Goal: Task Accomplishment & Management: Complete application form

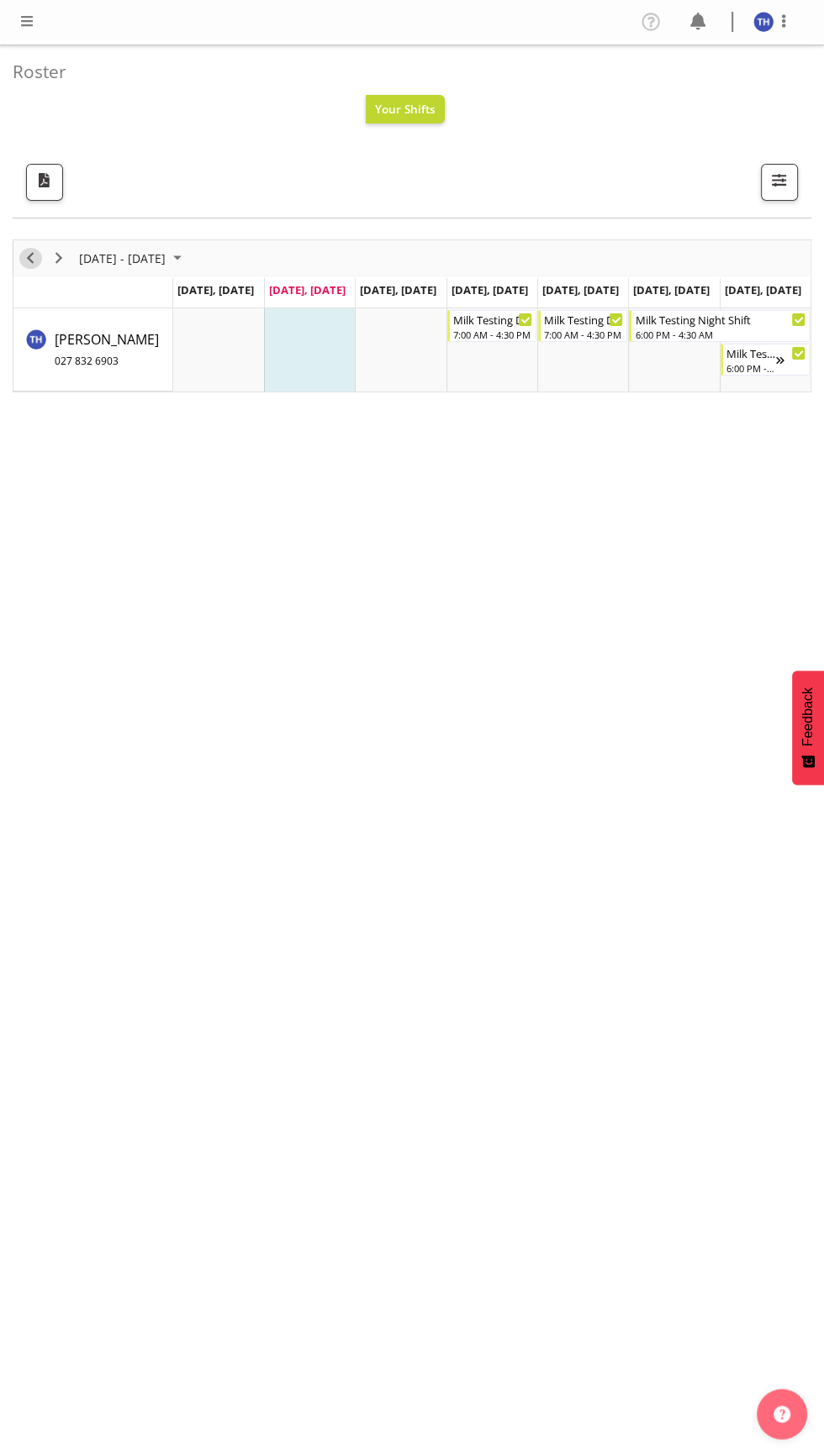
click at [29, 255] on span "Previous" at bounding box center [30, 258] width 20 height 21
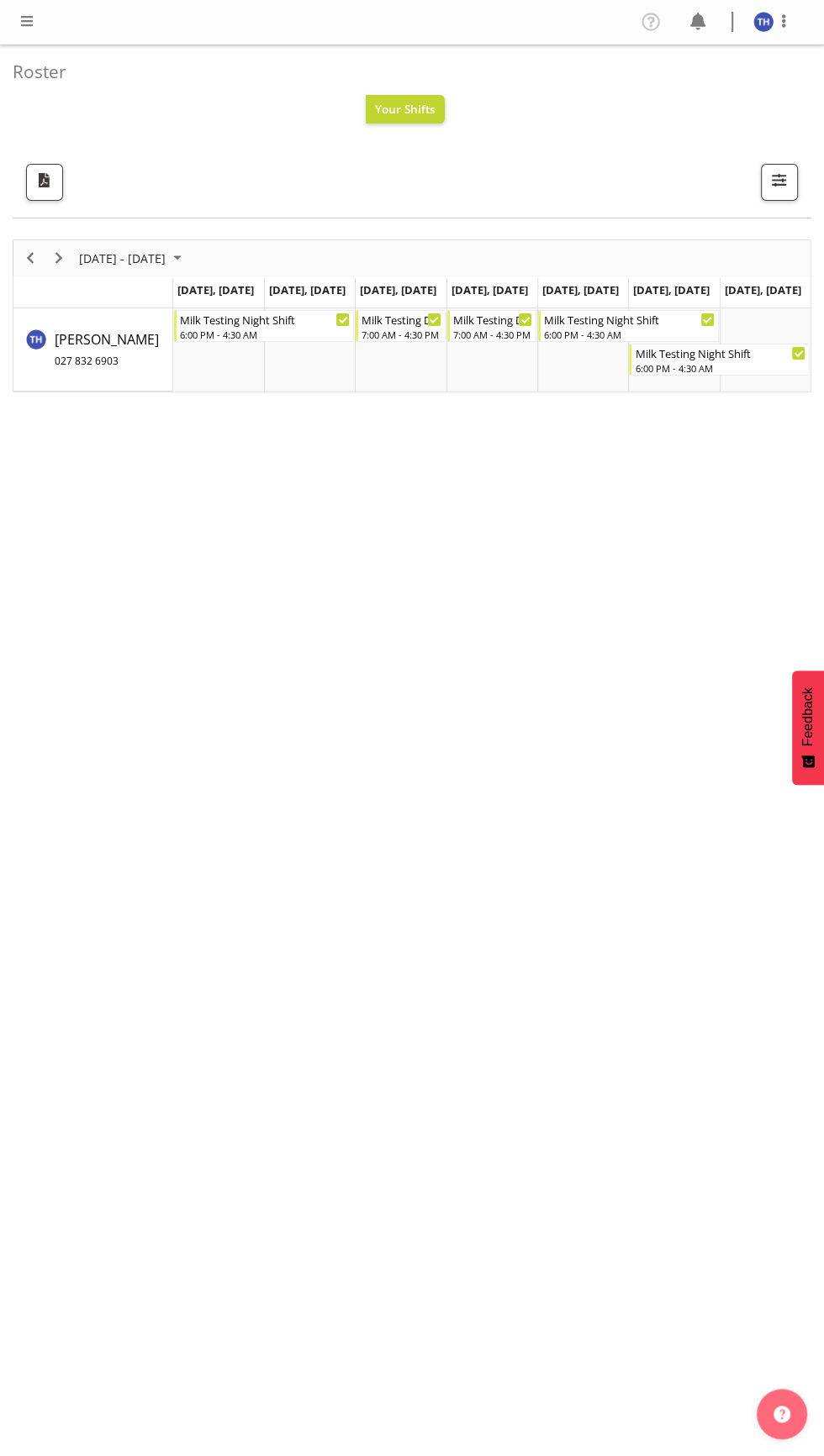
click at [36, 22] on span at bounding box center [26, 20] width 20 height 20
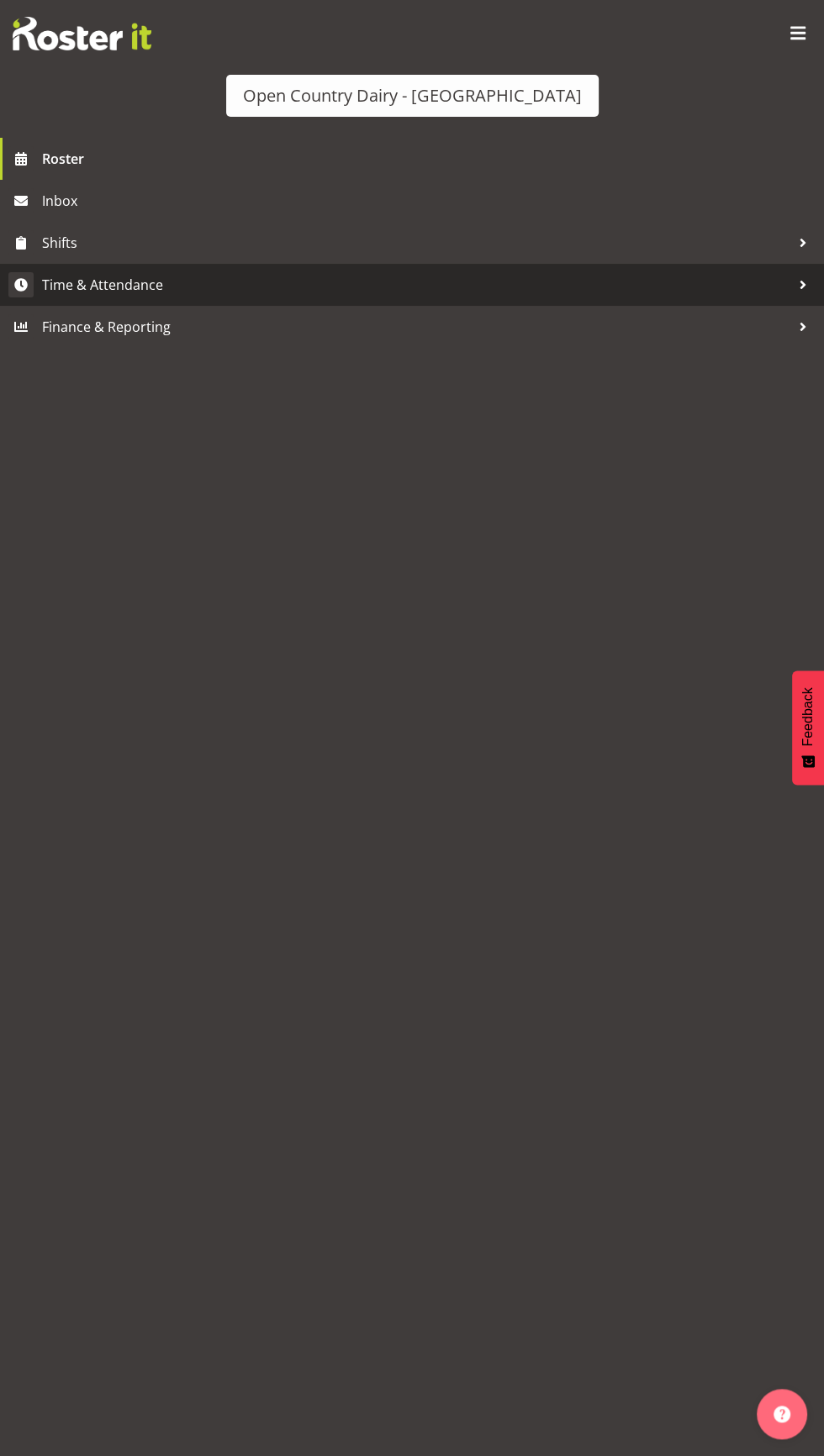
click at [72, 282] on span "Time & Attendance" at bounding box center [415, 285] width 748 height 25
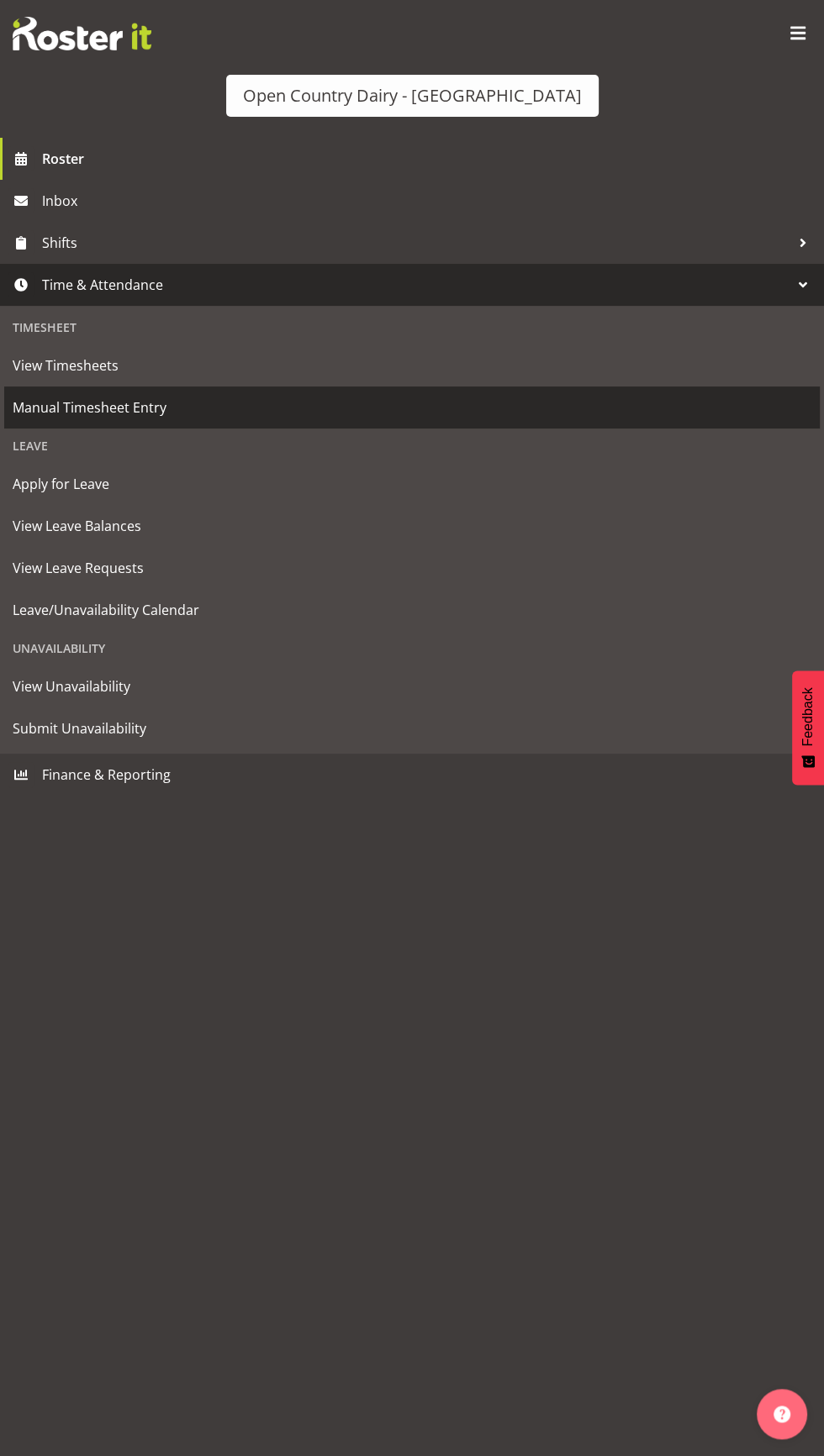
click at [96, 388] on link "Manual Timesheet Entry" at bounding box center [411, 407] width 815 height 42
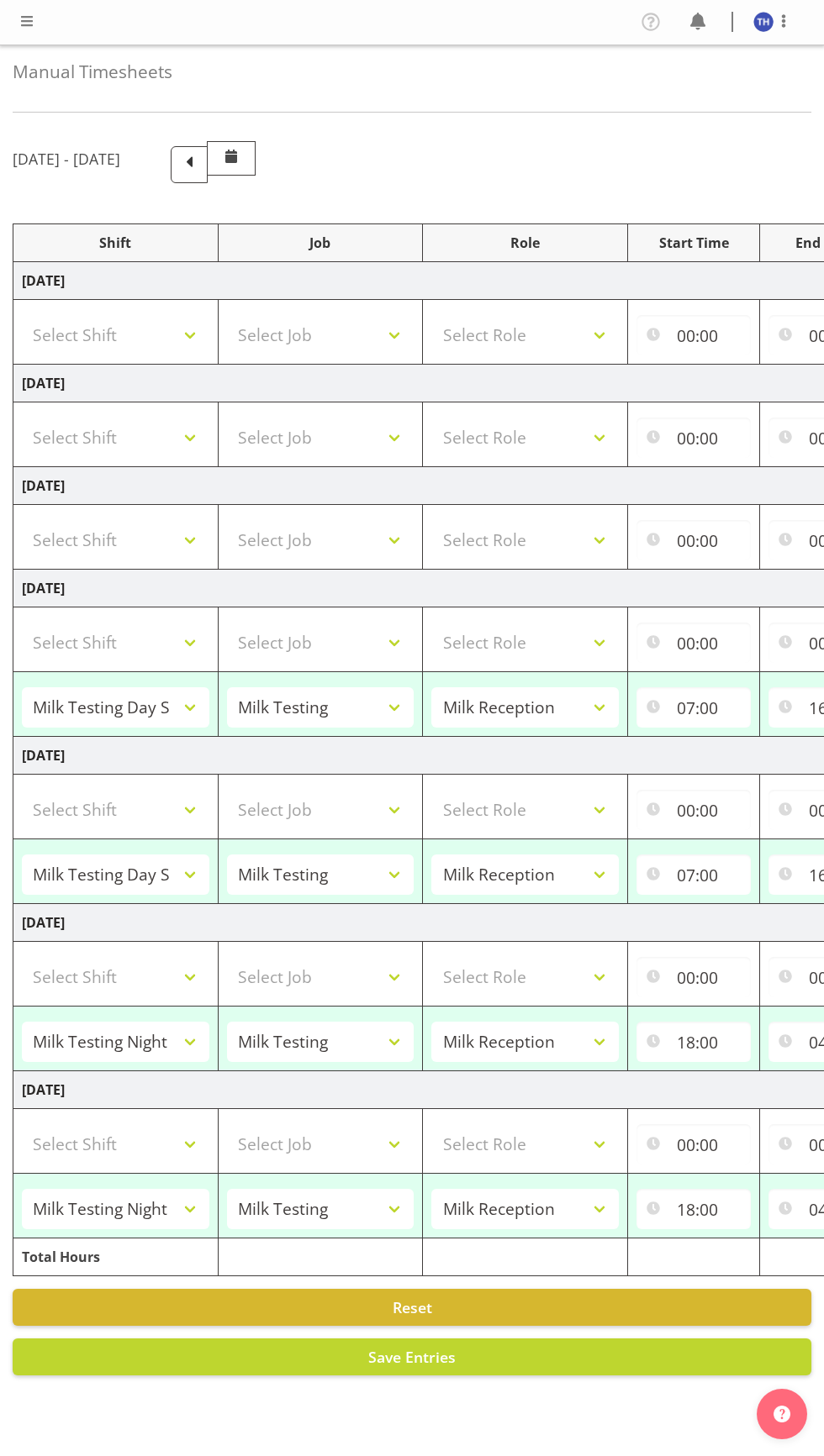
select select "82100"
select select "10660"
select select "82100"
select select "10660"
select select "82101"
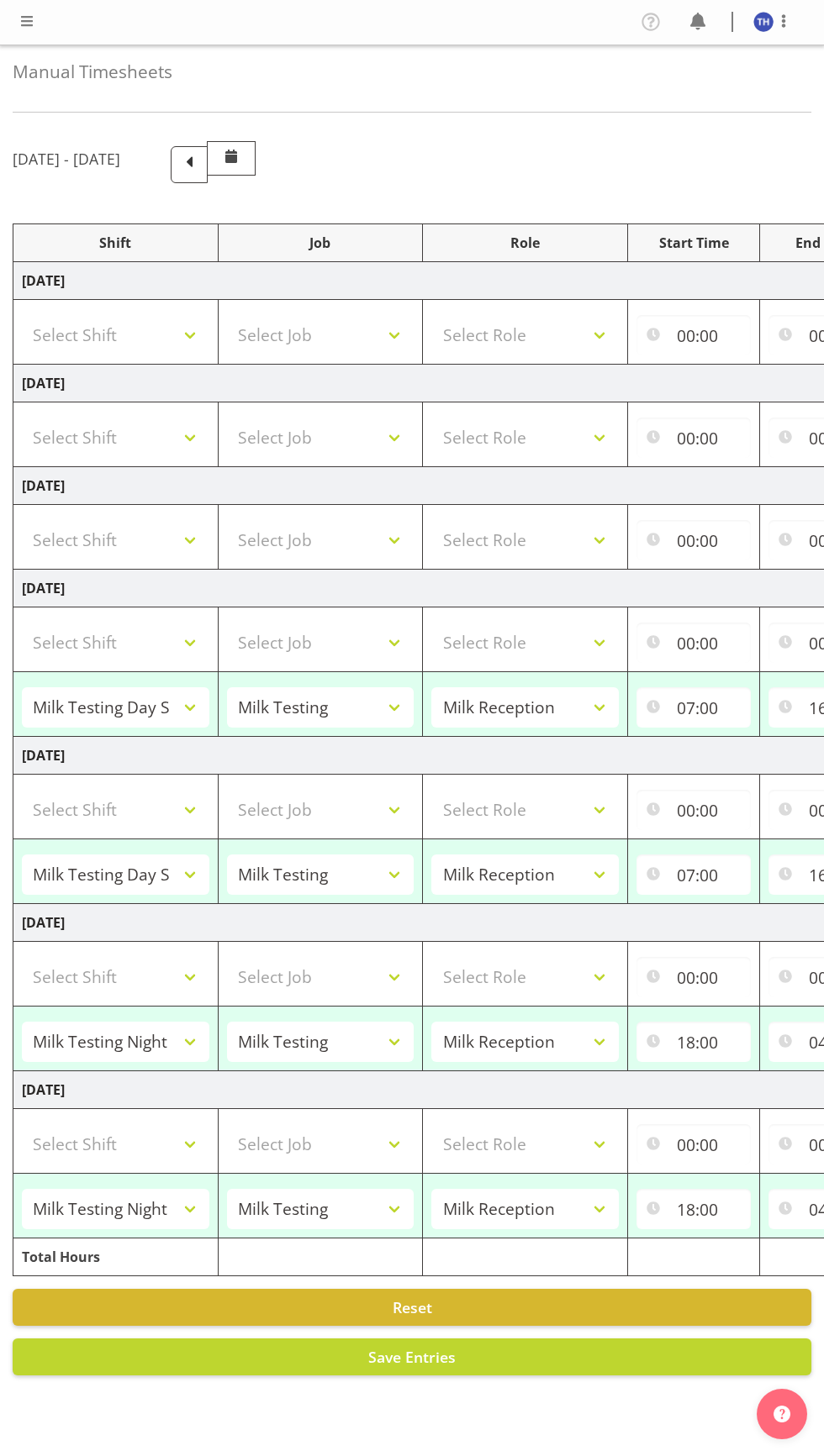
select select "10660"
select select "82101"
select select "10660"
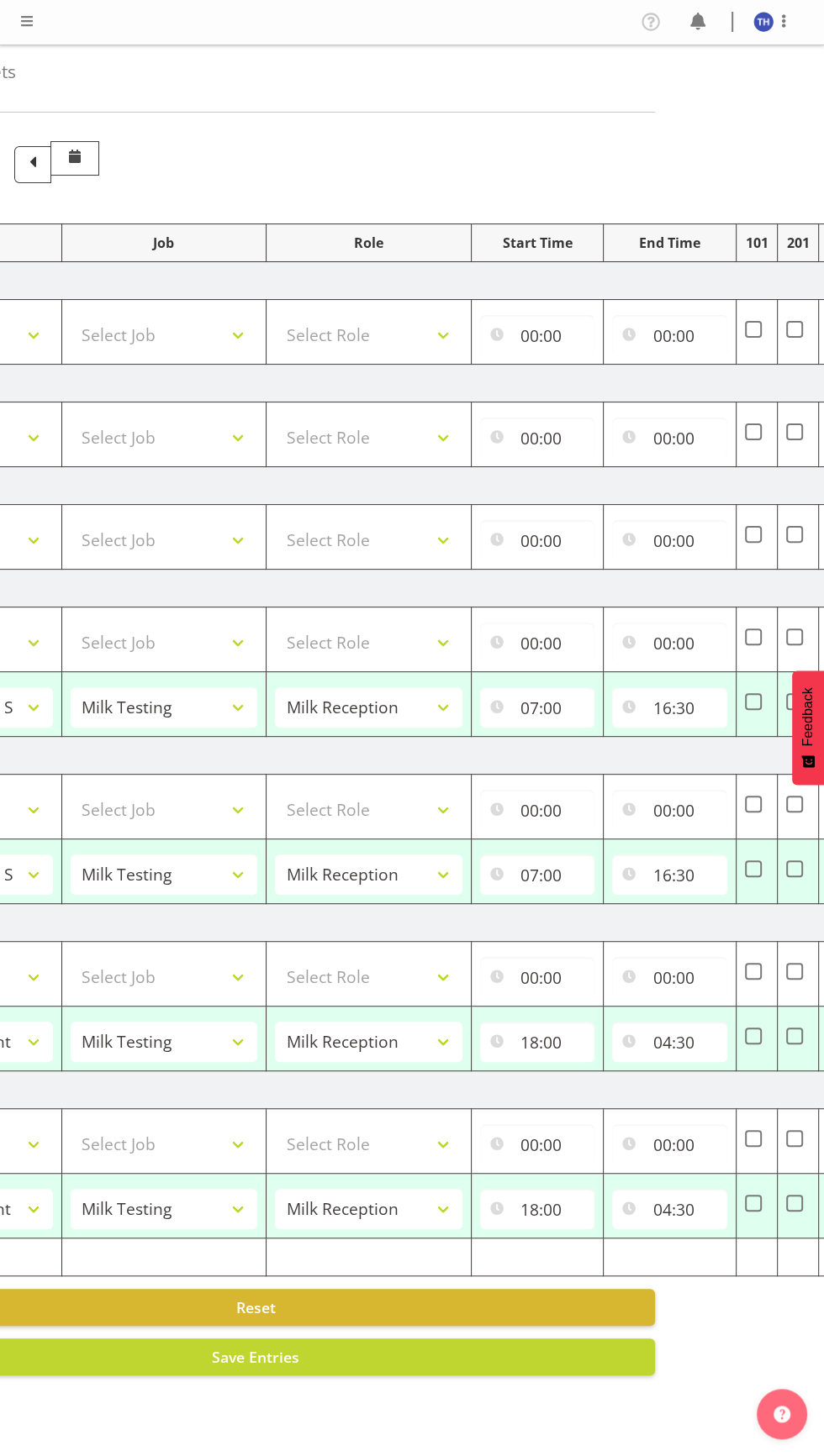
scroll to position [0, 149]
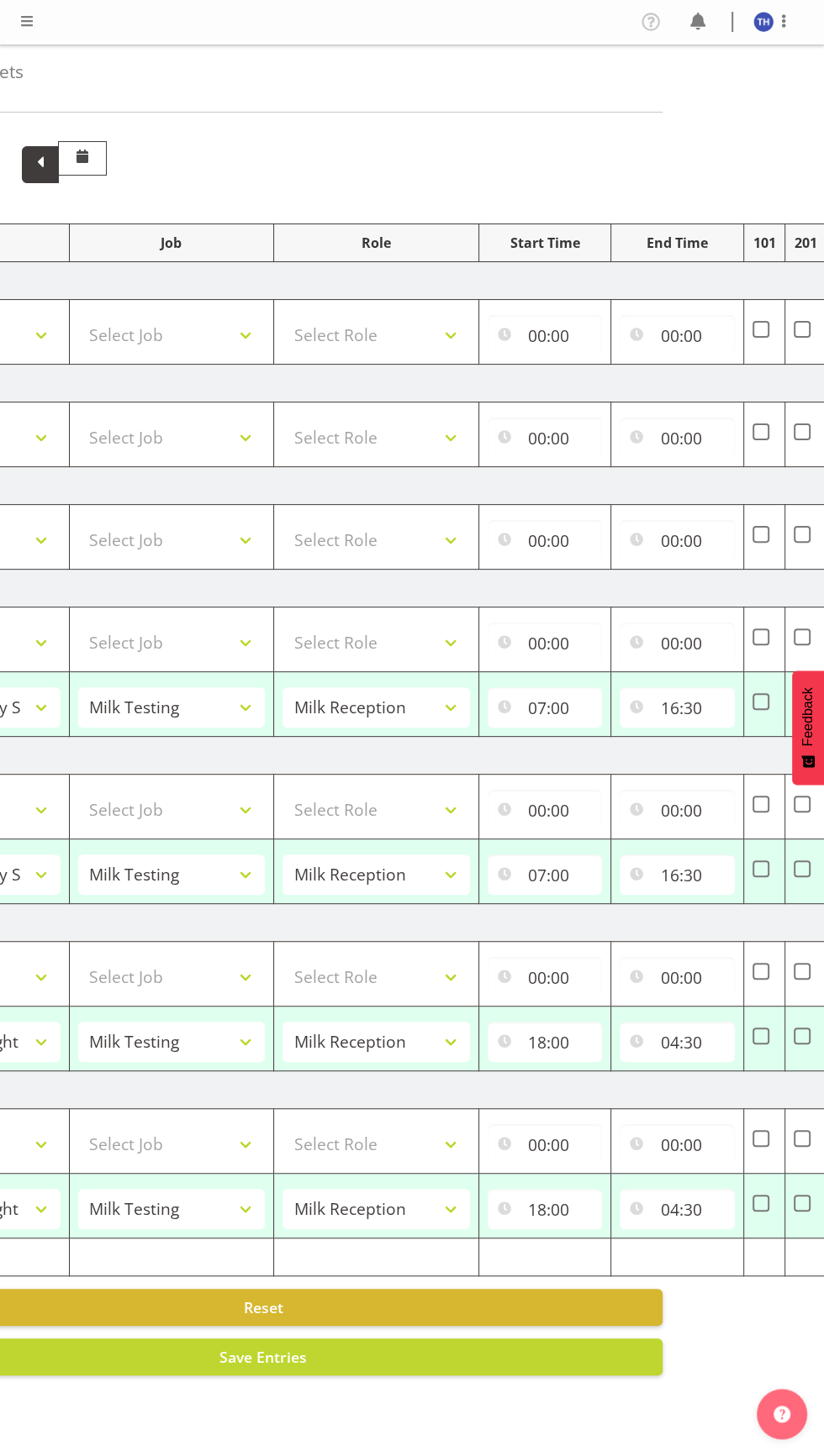
click at [51, 156] on span at bounding box center [40, 161] width 22 height 22
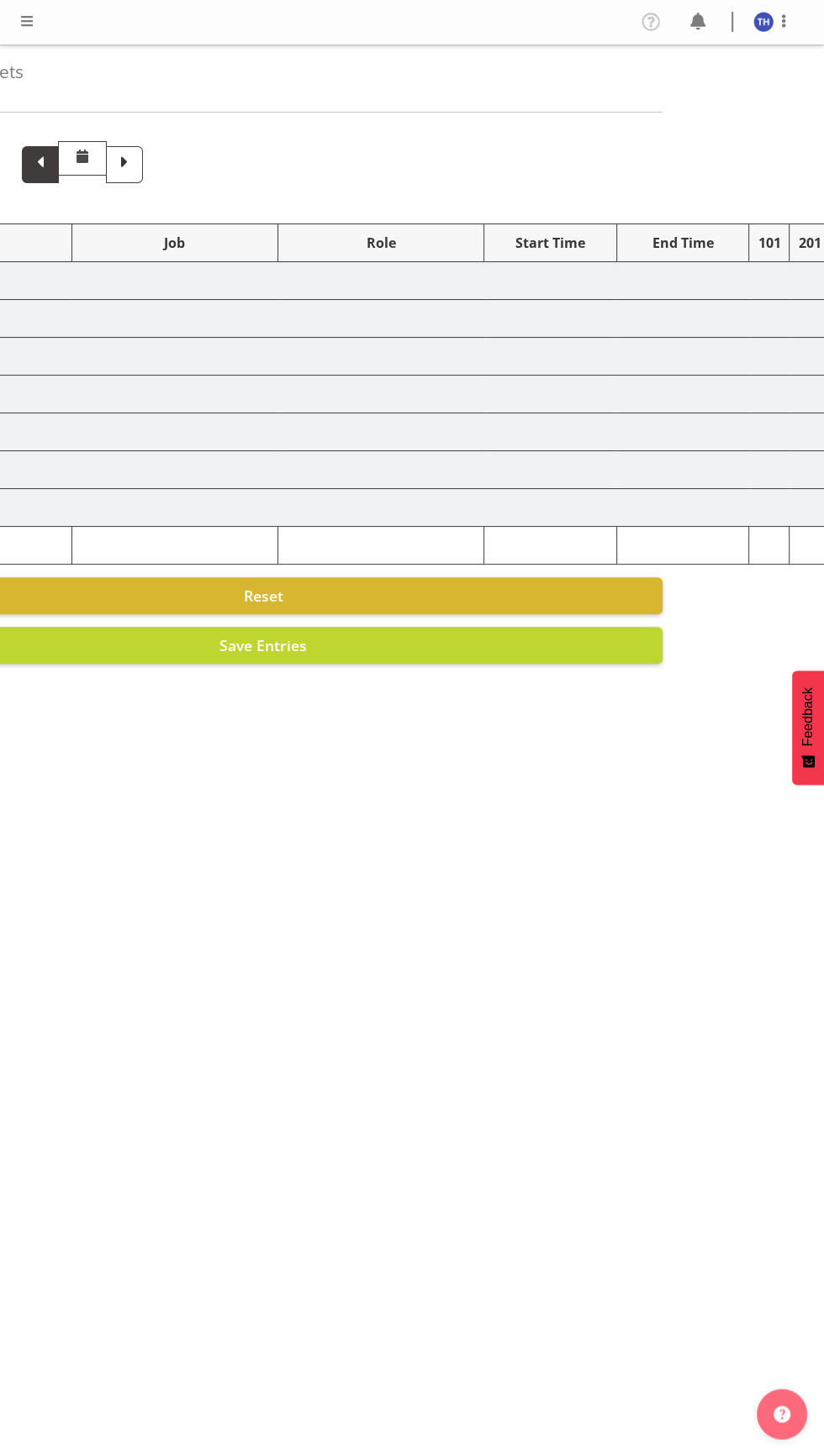
select select "82101"
select select "10660"
select select "82100"
select select "10660"
select select "82100"
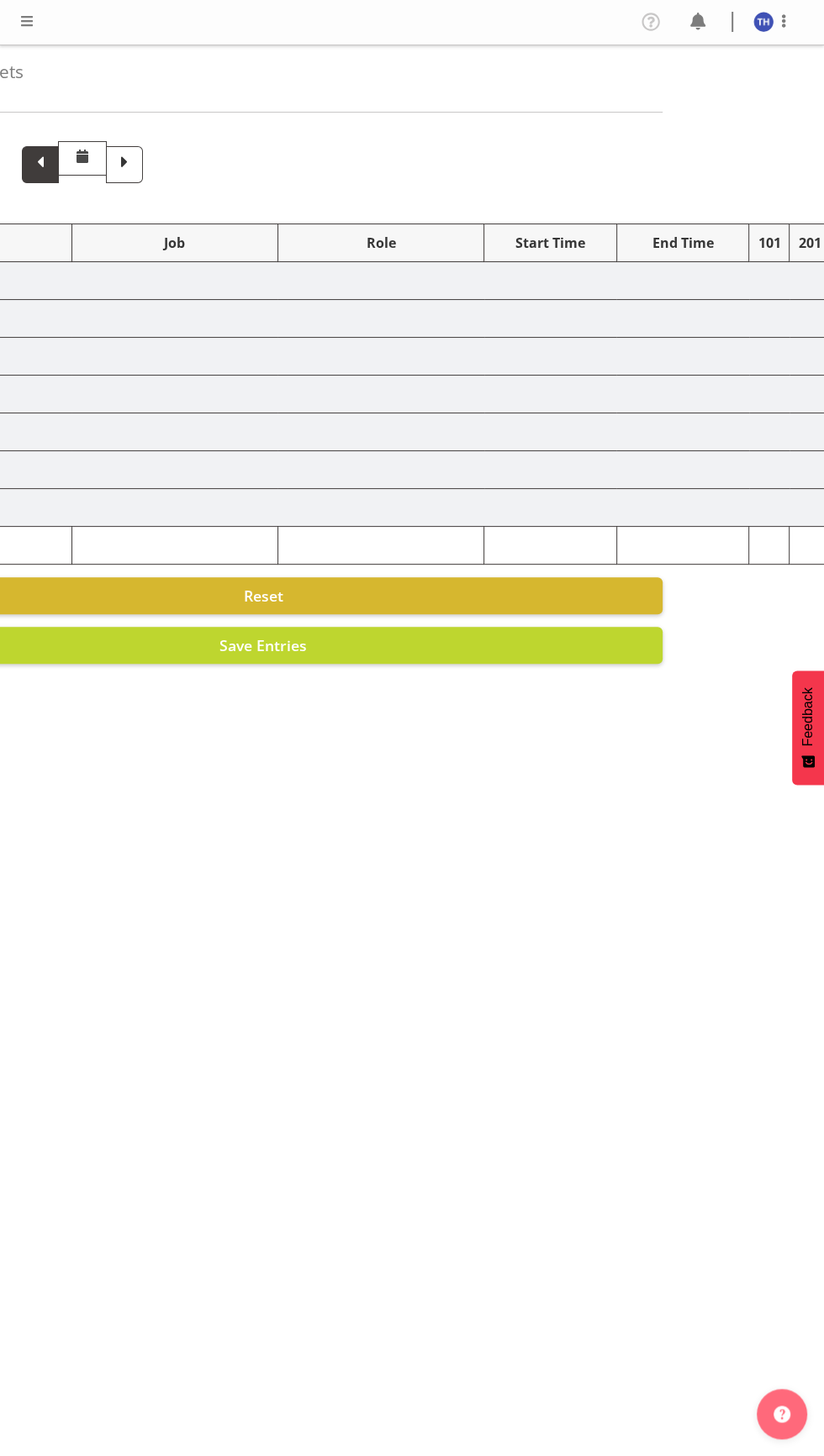
select select "10660"
select select "82101"
select select "10660"
select select "82101"
select select "10660"
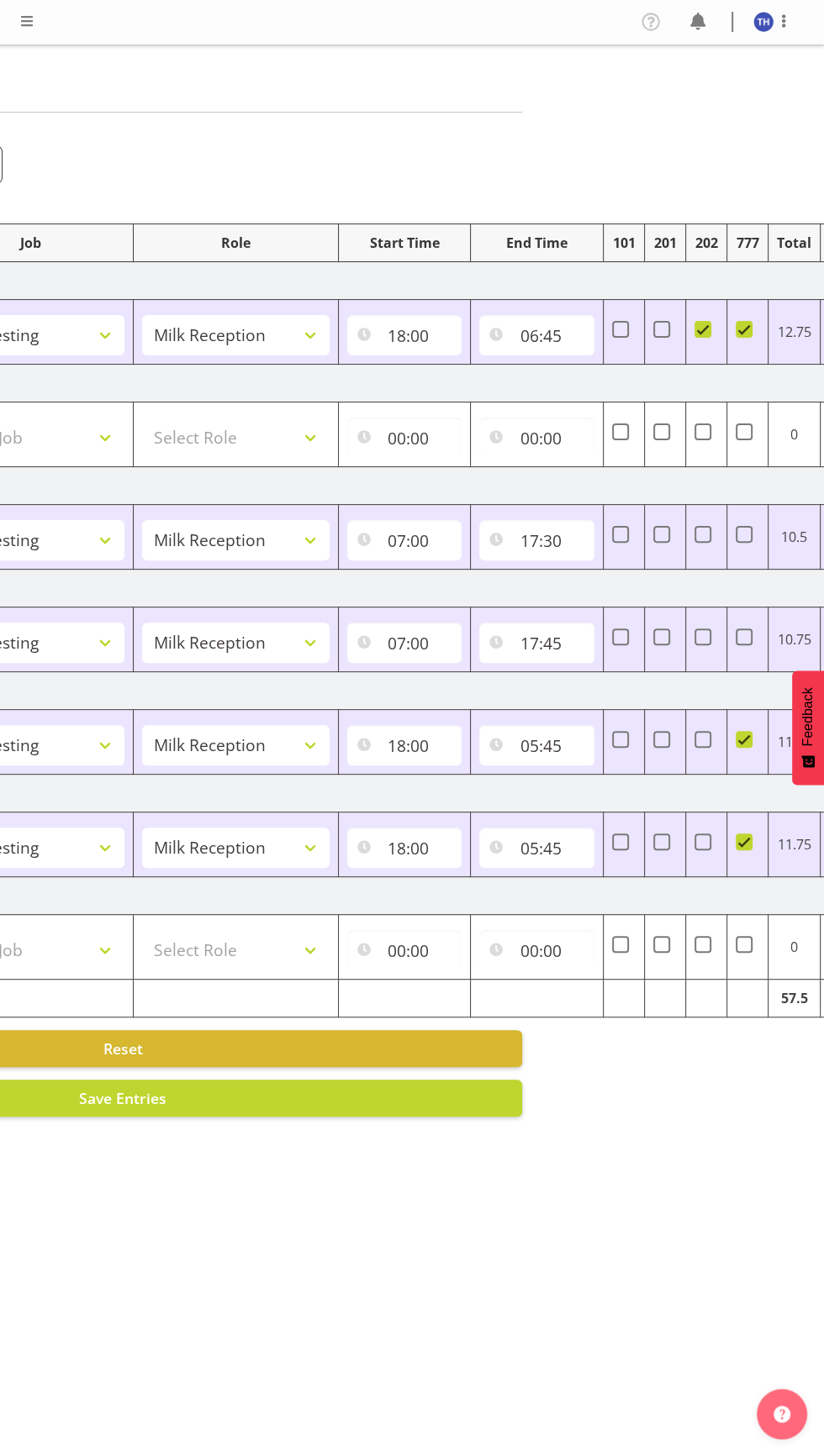
scroll to position [0, 366]
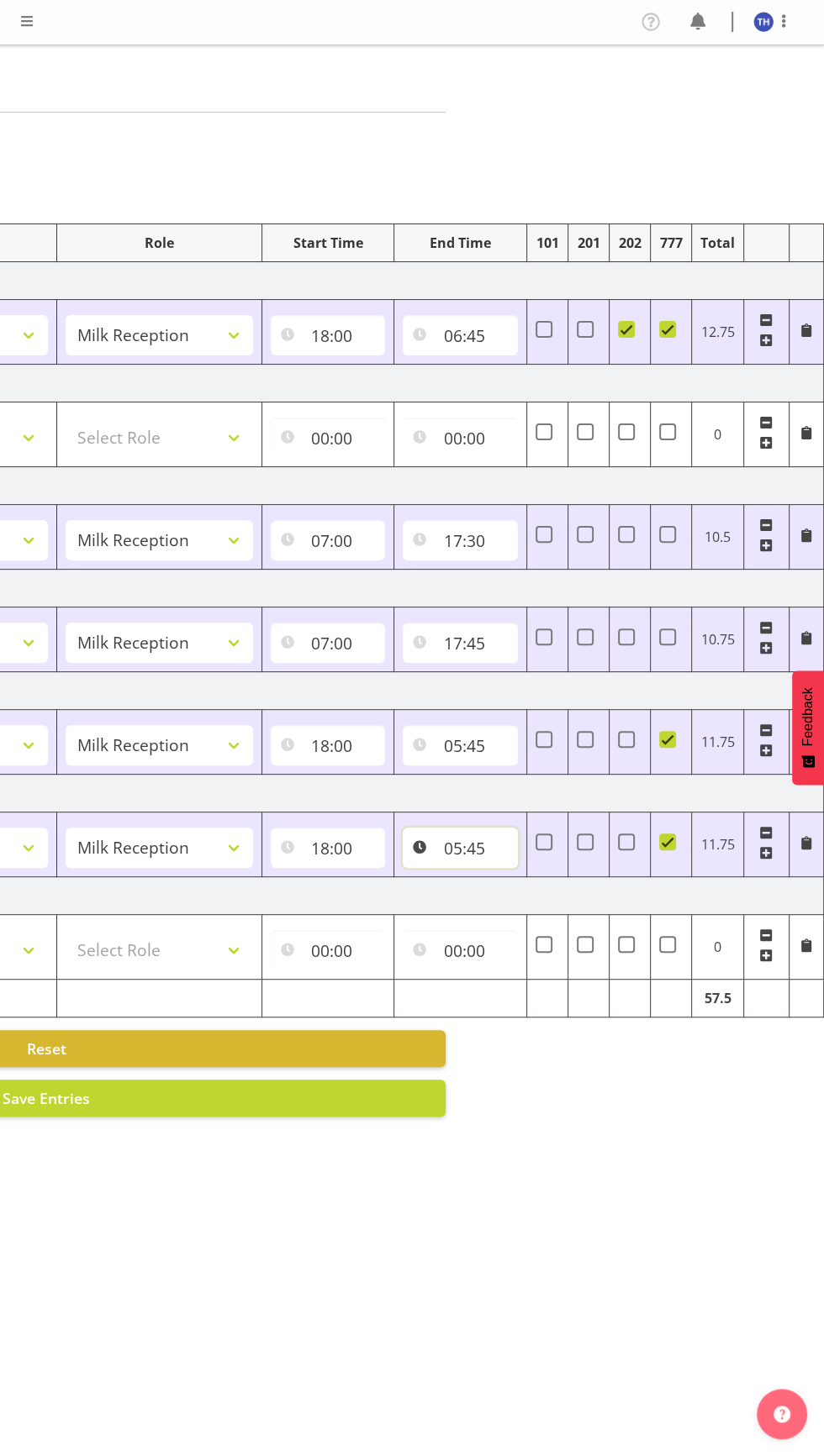
click at [447, 838] on input "05:45" at bounding box center [459, 848] width 115 height 41
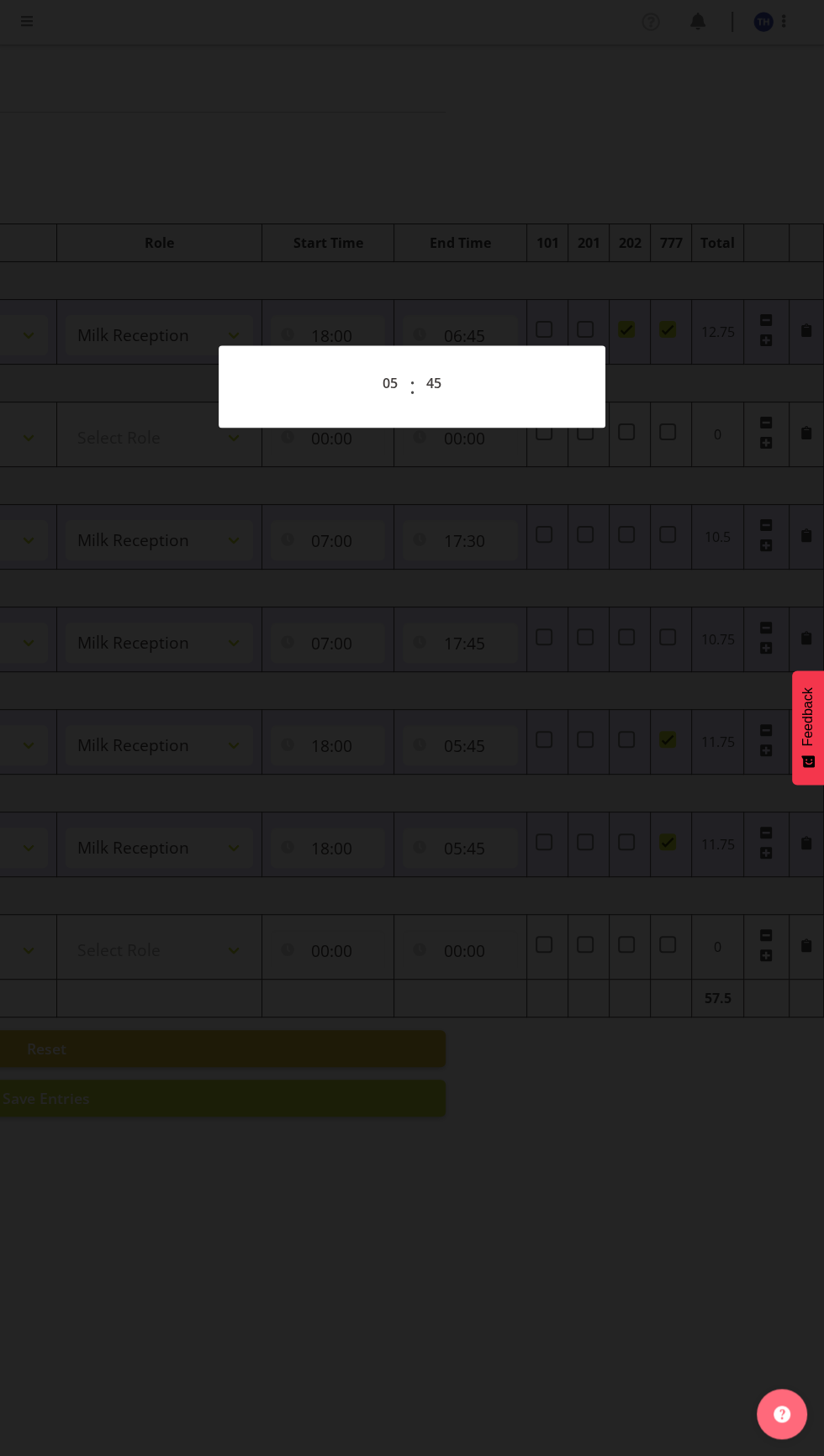
click at [78, 332] on div at bounding box center [412, 728] width 824 height 1456
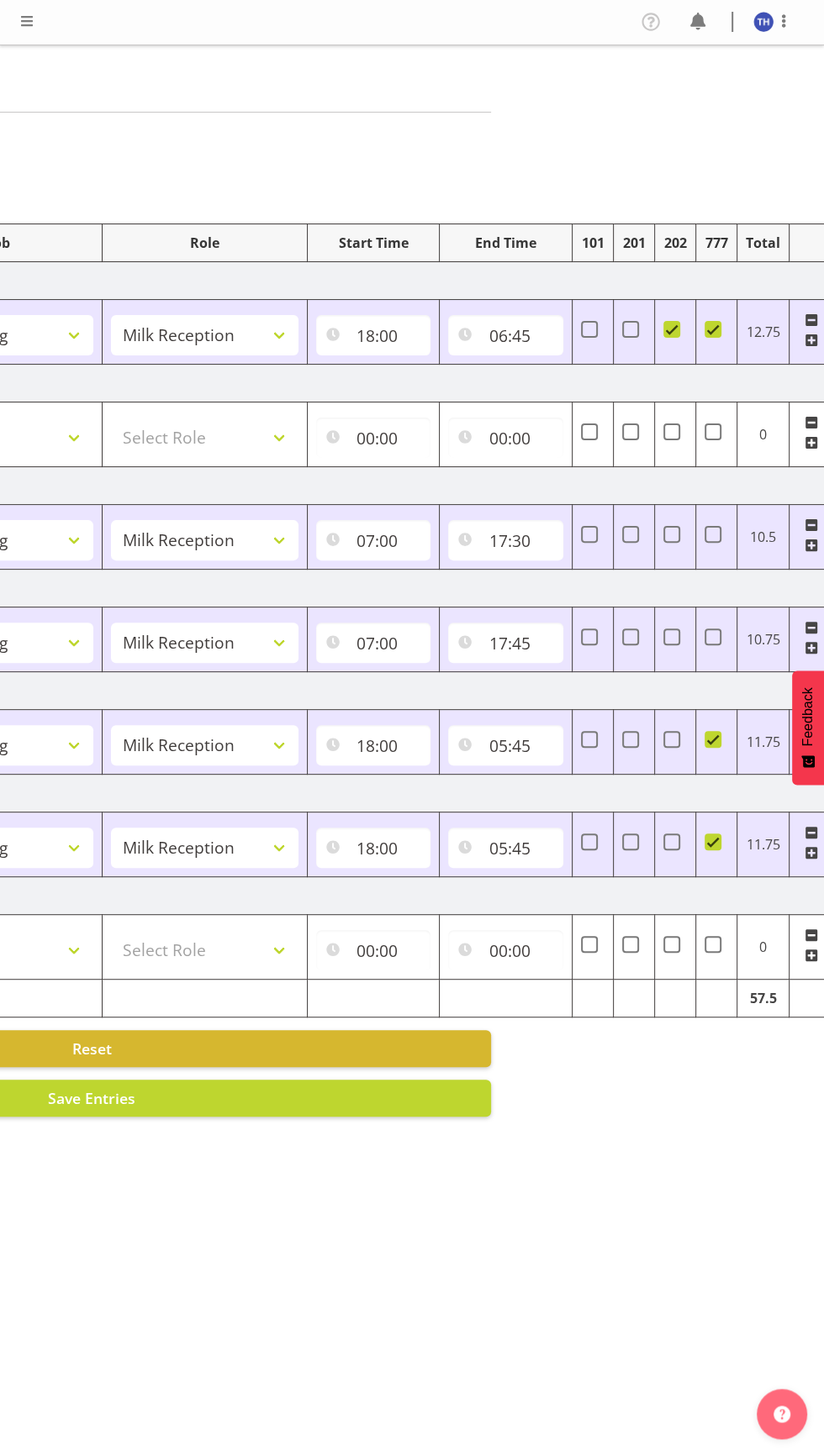
scroll to position [0, 321]
